Goal: Find specific page/section: Find specific page/section

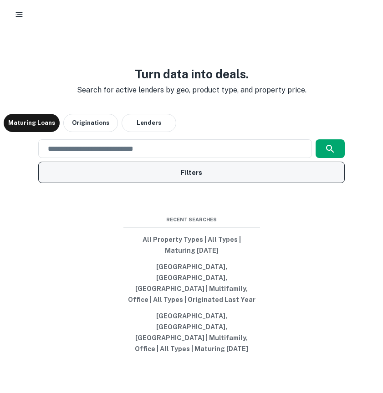
click at [233, 183] on button "Filters" at bounding box center [191, 172] width 306 height 21
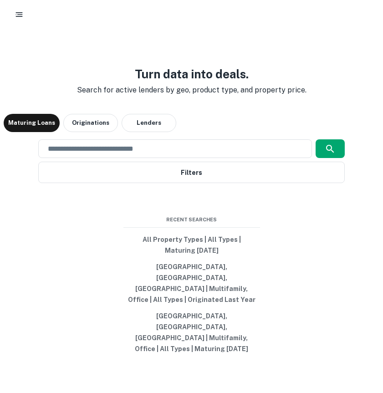
click at [22, 14] on icon "button" at bounding box center [19, 14] width 9 height 9
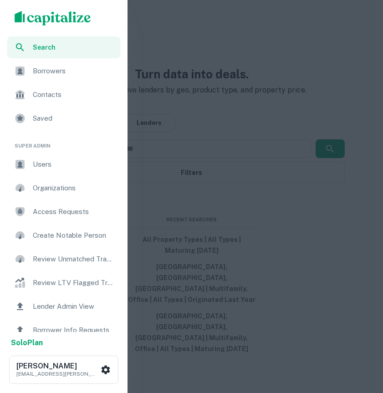
click at [31, 72] on div "Borrowers" at bounding box center [63, 71] width 113 height 22
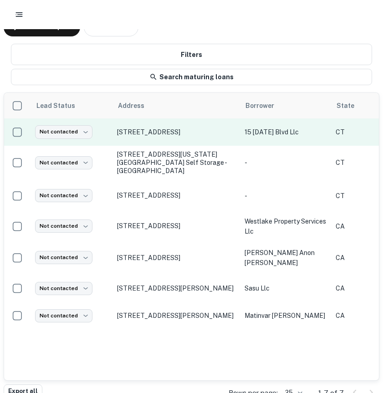
click at [146, 139] on td "[STREET_ADDRESS]" at bounding box center [175, 131] width 127 height 27
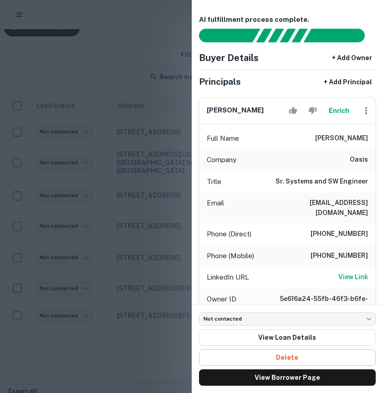
click at [112, 354] on div at bounding box center [191, 196] width 383 height 393
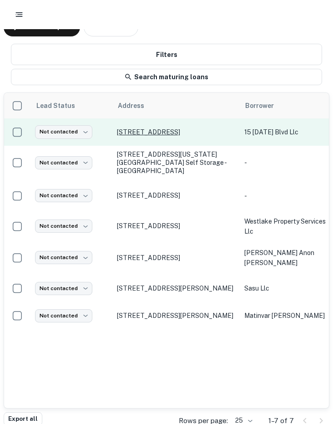
click at [152, 132] on p "[STREET_ADDRESS]" at bounding box center [176, 132] width 118 height 8
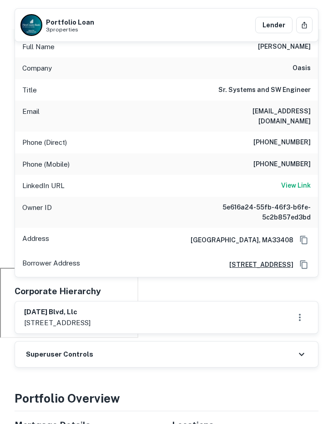
scroll to position [151, 0]
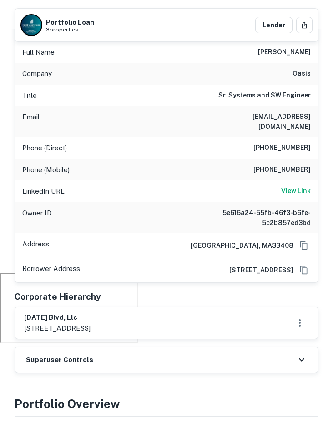
click at [299, 186] on h6 "View Link" at bounding box center [296, 191] width 30 height 10
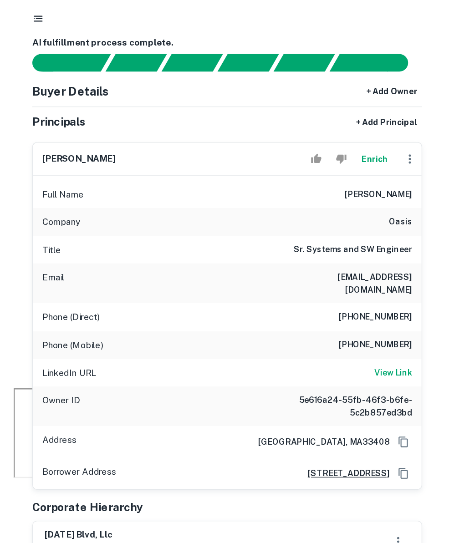
scroll to position [0, 0]
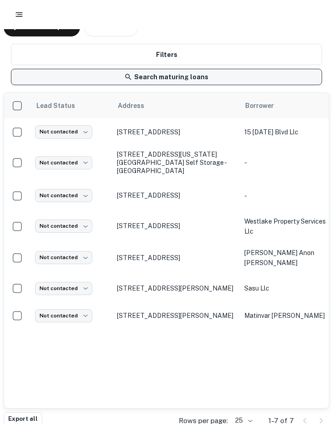
drag, startPoint x: 298, startPoint y: 342, endPoint x: 30, endPoint y: 85, distance: 371.5
click at [30, 85] on div "Filters Search maturing loans Lead Status Address Borrower State Property Type …" at bounding box center [167, 221] width 326 height 354
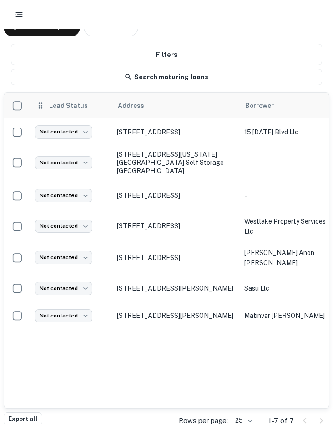
drag, startPoint x: 122, startPoint y: 370, endPoint x: 51, endPoint y: 92, distance: 287.0
click at [51, 92] on div "Lead Status Address Borrower State Property Type Origination Date Maturity Date…" at bounding box center [167, 250] width 326 height 316
